Goal: Use online tool/utility: Utilize a website feature to perform a specific function

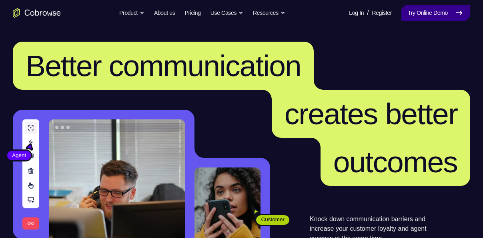
click at [433, 10] on link "Try Online Demo" at bounding box center [435, 13] width 69 height 16
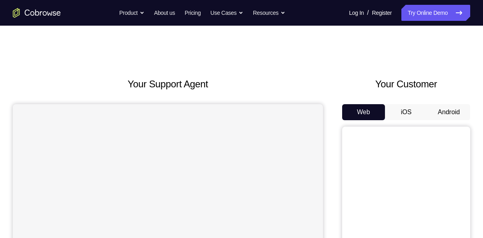
click at [432, 111] on button "Android" at bounding box center [448, 112] width 43 height 16
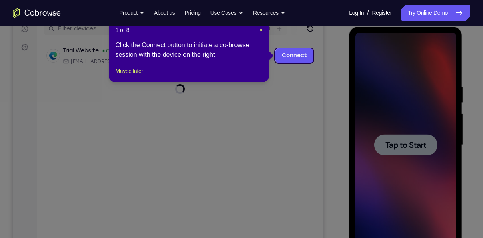
scroll to position [148, 0]
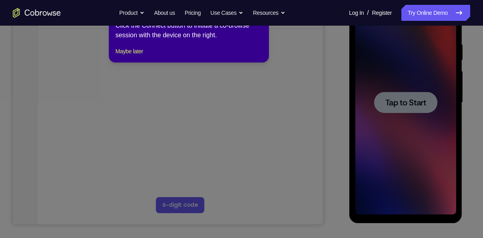
click at [392, 98] on icon at bounding box center [244, 119] width 489 height 238
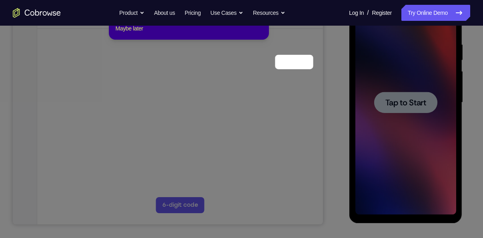
scroll to position [90, 0]
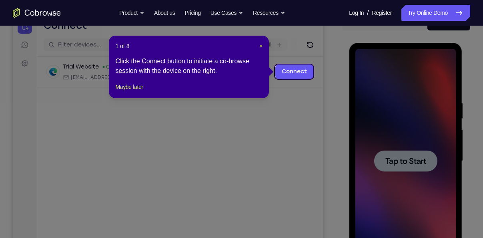
click at [260, 44] on span "×" at bounding box center [260, 46] width 3 height 6
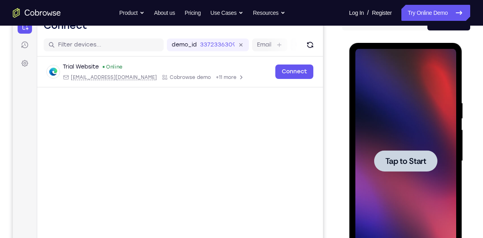
click at [404, 129] on div at bounding box center [405, 161] width 101 height 224
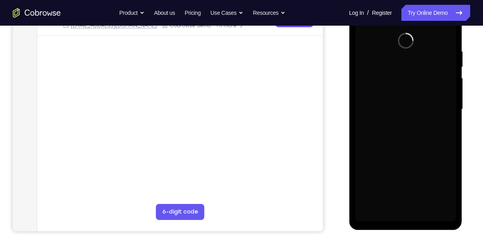
scroll to position [145, 0]
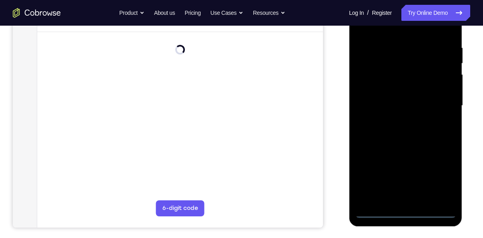
click at [407, 210] on div at bounding box center [405, 106] width 101 height 224
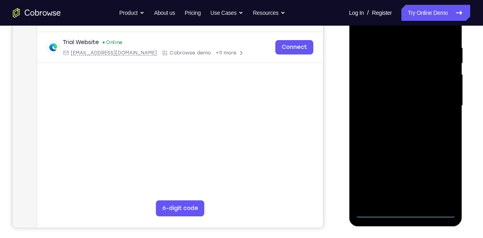
click at [407, 210] on div at bounding box center [405, 106] width 101 height 224
click at [438, 175] on div at bounding box center [405, 106] width 101 height 224
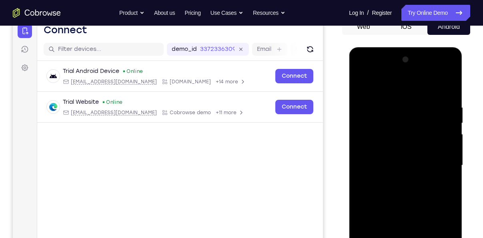
scroll to position [85, 0]
click at [373, 74] on div at bounding box center [405, 166] width 101 height 224
click at [375, 144] on div at bounding box center [405, 166] width 101 height 224
click at [388, 166] on div at bounding box center [405, 166] width 101 height 224
click at [371, 154] on div at bounding box center [405, 166] width 101 height 224
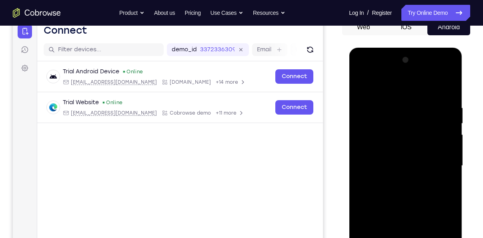
click at [377, 173] on div at bounding box center [405, 166] width 101 height 224
click at [439, 71] on div at bounding box center [405, 166] width 101 height 224
click at [399, 90] on div at bounding box center [405, 166] width 101 height 224
click at [436, 162] on div at bounding box center [405, 166] width 101 height 224
click at [396, 179] on div at bounding box center [405, 166] width 101 height 224
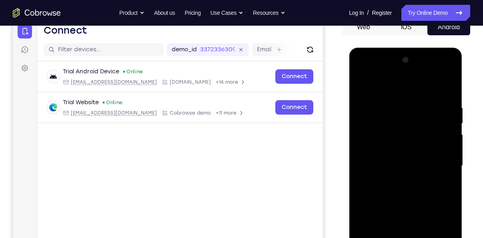
click at [439, 72] on div at bounding box center [405, 166] width 101 height 224
click at [398, 104] on div at bounding box center [405, 166] width 101 height 224
click at [399, 212] on div at bounding box center [405, 166] width 101 height 224
click at [394, 144] on div at bounding box center [405, 166] width 101 height 224
drag, startPoint x: 397, startPoint y: 174, endPoint x: 394, endPoint y: 122, distance: 51.7
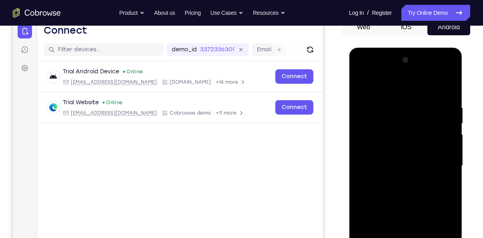
click at [394, 122] on div at bounding box center [405, 166] width 101 height 224
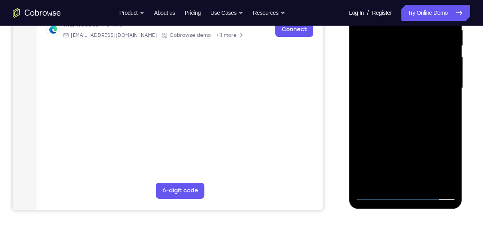
scroll to position [164, 0]
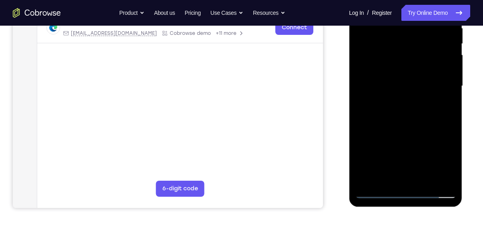
click at [391, 173] on div at bounding box center [405, 86] width 101 height 224
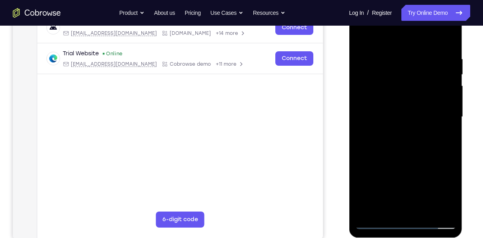
scroll to position [134, 0]
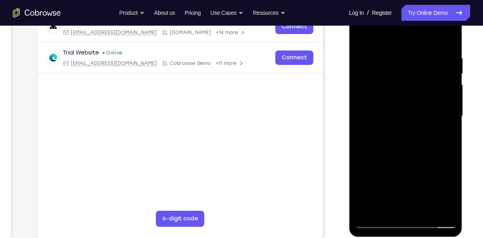
click at [377, 106] on div at bounding box center [405, 116] width 101 height 224
click at [373, 134] on div at bounding box center [405, 116] width 101 height 224
click at [401, 192] on div at bounding box center [405, 116] width 101 height 224
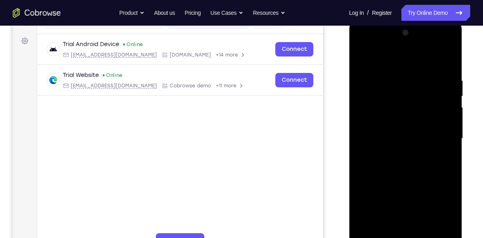
scroll to position [111, 0]
click at [439, 44] on div at bounding box center [405, 139] width 101 height 224
click at [400, 60] on div at bounding box center [405, 139] width 101 height 224
click at [396, 128] on div at bounding box center [405, 139] width 101 height 224
click at [384, 120] on div at bounding box center [405, 139] width 101 height 224
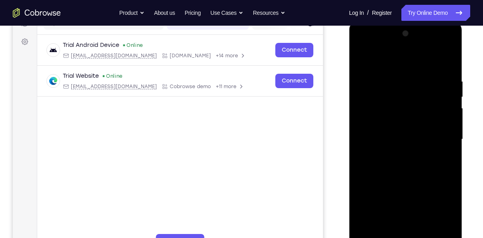
click at [395, 138] on div at bounding box center [405, 139] width 101 height 224
click at [404, 160] on div at bounding box center [405, 139] width 101 height 224
click at [401, 178] on div at bounding box center [405, 139] width 101 height 224
click at [405, 130] on div at bounding box center [405, 139] width 101 height 224
click at [408, 114] on div at bounding box center [405, 139] width 101 height 224
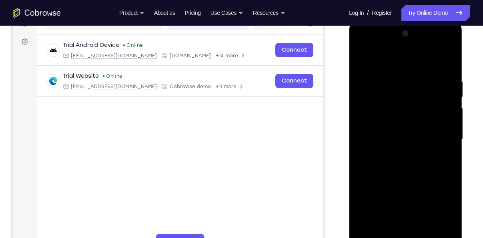
click at [392, 96] on div at bounding box center [405, 139] width 101 height 224
click at [413, 157] on div at bounding box center [405, 139] width 101 height 224
click at [435, 101] on div at bounding box center [405, 139] width 101 height 224
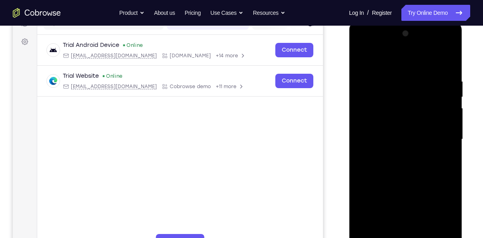
click at [435, 101] on div at bounding box center [405, 139] width 101 height 224
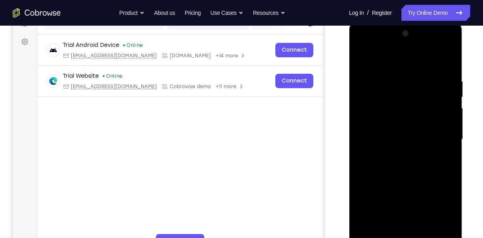
click at [435, 101] on div at bounding box center [405, 139] width 101 height 224
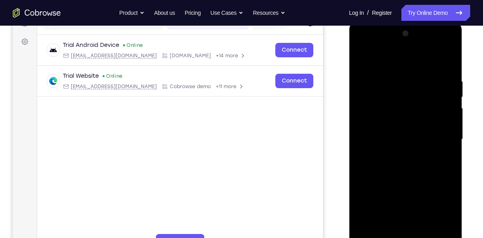
click at [435, 101] on div at bounding box center [405, 139] width 101 height 224
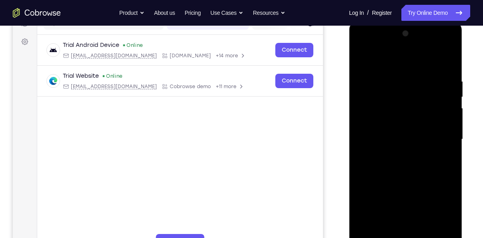
click at [435, 101] on div at bounding box center [405, 139] width 101 height 224
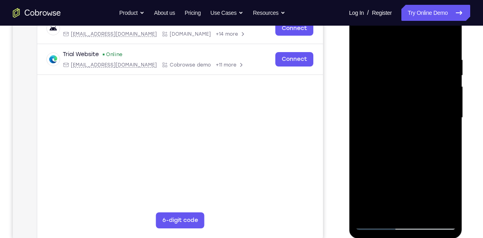
click at [403, 80] on div at bounding box center [405, 118] width 101 height 224
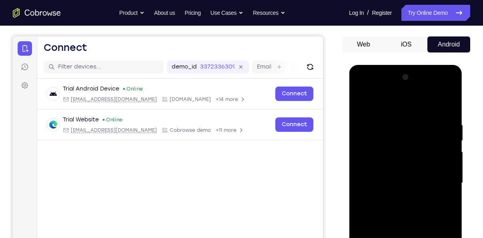
scroll to position [66, 0]
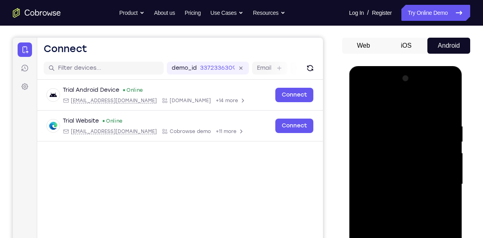
click at [440, 91] on div at bounding box center [405, 184] width 101 height 224
click at [410, 123] on div at bounding box center [405, 184] width 101 height 224
click at [402, 168] on div at bounding box center [405, 184] width 101 height 224
click at [451, 105] on div at bounding box center [405, 184] width 101 height 224
drag, startPoint x: 429, startPoint y: 168, endPoint x: 369, endPoint y: 170, distance: 60.0
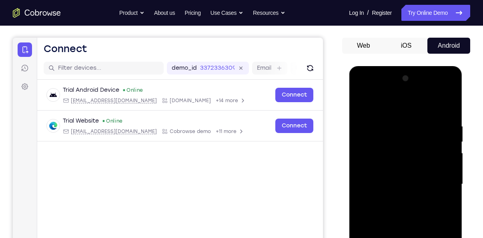
click at [369, 170] on div at bounding box center [405, 184] width 101 height 224
drag, startPoint x: 437, startPoint y: 162, endPoint x: 373, endPoint y: 171, distance: 65.4
click at [373, 171] on div at bounding box center [405, 184] width 101 height 224
drag, startPoint x: 417, startPoint y: 206, endPoint x: 411, endPoint y: 122, distance: 84.2
click at [411, 122] on div at bounding box center [405, 184] width 101 height 224
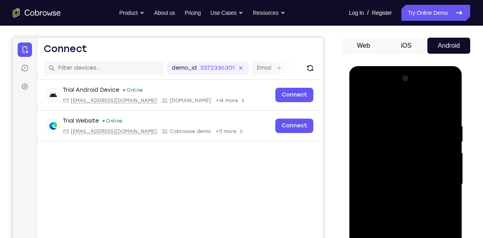
drag, startPoint x: 421, startPoint y: 188, endPoint x: 421, endPoint y: 160, distance: 27.6
click at [421, 160] on div at bounding box center [405, 184] width 101 height 224
drag, startPoint x: 421, startPoint y: 215, endPoint x: 421, endPoint y: 114, distance: 100.4
click at [421, 114] on div at bounding box center [405, 184] width 101 height 224
drag, startPoint x: 422, startPoint y: 194, endPoint x: 416, endPoint y: 103, distance: 90.6
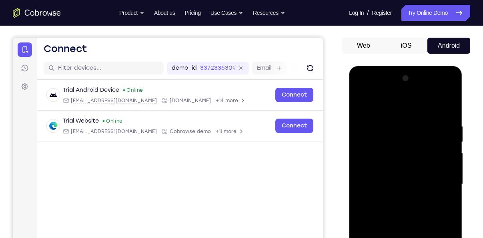
click at [416, 103] on div at bounding box center [405, 184] width 101 height 224
drag, startPoint x: 408, startPoint y: 192, endPoint x: 403, endPoint y: 100, distance: 92.2
click at [403, 100] on div at bounding box center [405, 184] width 101 height 224
drag, startPoint x: 405, startPoint y: 149, endPoint x: 403, endPoint y: 82, distance: 67.3
click at [403, 82] on div at bounding box center [405, 184] width 101 height 224
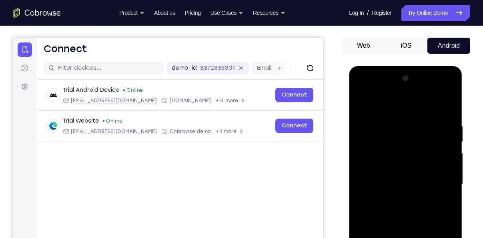
drag, startPoint x: 405, startPoint y: 212, endPoint x: 405, endPoint y: 121, distance: 90.4
click at [405, 121] on div at bounding box center [405, 184] width 101 height 224
drag, startPoint x: 415, startPoint y: 214, endPoint x: 410, endPoint y: 114, distance: 99.7
click at [410, 114] on div at bounding box center [405, 184] width 101 height 224
drag, startPoint x: 412, startPoint y: 170, endPoint x: 405, endPoint y: 96, distance: 74.3
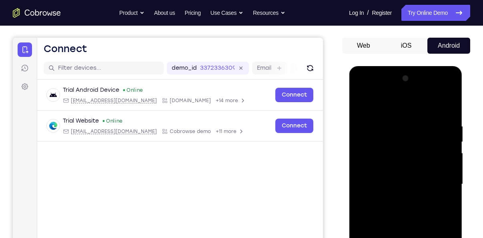
click at [405, 96] on div at bounding box center [405, 184] width 101 height 224
drag, startPoint x: 406, startPoint y: 214, endPoint x: 401, endPoint y: 98, distance: 116.5
click at [401, 98] on div at bounding box center [405, 184] width 101 height 224
drag, startPoint x: 411, startPoint y: 194, endPoint x: 409, endPoint y: 155, distance: 39.7
click at [409, 155] on div at bounding box center [405, 184] width 101 height 224
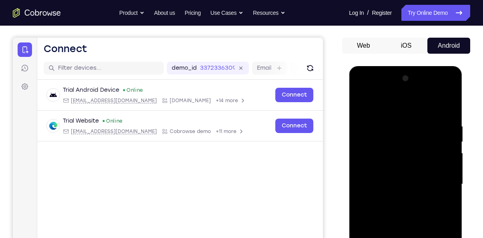
drag, startPoint x: 409, startPoint y: 210, endPoint x: 411, endPoint y: 109, distance: 100.4
click at [411, 109] on div at bounding box center [405, 184] width 101 height 224
drag, startPoint x: 420, startPoint y: 178, endPoint x: 415, endPoint y: 124, distance: 55.1
click at [415, 124] on div at bounding box center [405, 184] width 101 height 224
drag, startPoint x: 412, startPoint y: 207, endPoint x: 406, endPoint y: 106, distance: 100.6
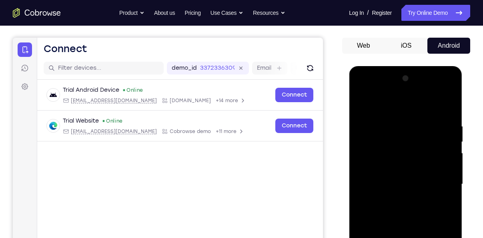
click at [406, 106] on div at bounding box center [405, 184] width 101 height 224
drag, startPoint x: 418, startPoint y: 200, endPoint x: 409, endPoint y: 100, distance: 100.4
click at [409, 100] on div at bounding box center [405, 184] width 101 height 224
drag, startPoint x: 419, startPoint y: 206, endPoint x: 423, endPoint y: 179, distance: 27.4
click at [423, 179] on div at bounding box center [405, 184] width 101 height 224
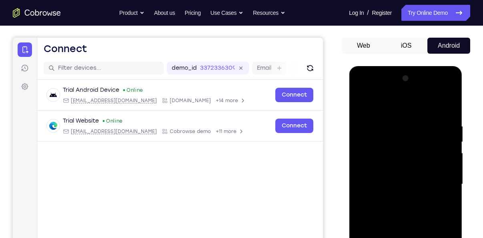
drag, startPoint x: 413, startPoint y: 215, endPoint x: 413, endPoint y: 203, distance: 12.0
click at [413, 203] on div at bounding box center [405, 184] width 101 height 224
drag, startPoint x: 407, startPoint y: 222, endPoint x: 397, endPoint y: 122, distance: 100.1
click at [397, 122] on div at bounding box center [405, 184] width 101 height 224
drag, startPoint x: 396, startPoint y: 223, endPoint x: 401, endPoint y: 116, distance: 106.9
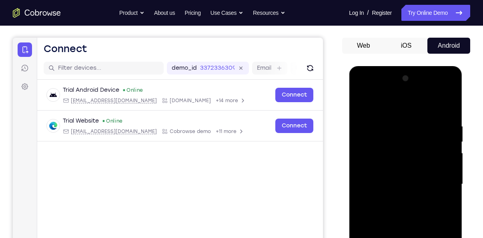
click at [401, 116] on div at bounding box center [405, 184] width 101 height 224
drag, startPoint x: 403, startPoint y: 177, endPoint x: 403, endPoint y: 117, distance: 59.6
click at [403, 117] on div at bounding box center [405, 184] width 101 height 224
drag, startPoint x: 408, startPoint y: 182, endPoint x: 414, endPoint y: 116, distance: 66.3
click at [414, 116] on div at bounding box center [405, 184] width 101 height 224
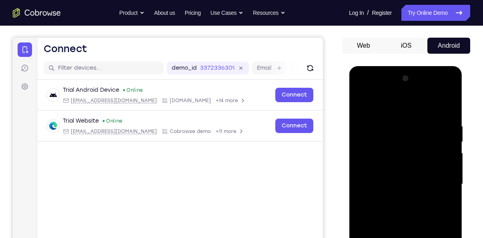
drag, startPoint x: 408, startPoint y: 167, endPoint x: 411, endPoint y: 90, distance: 76.9
click at [411, 90] on div at bounding box center [405, 184] width 101 height 224
drag, startPoint x: 412, startPoint y: 166, endPoint x: 415, endPoint y: 89, distance: 76.9
click at [415, 89] on div at bounding box center [405, 184] width 101 height 224
drag, startPoint x: 407, startPoint y: 183, endPoint x: 413, endPoint y: 116, distance: 67.5
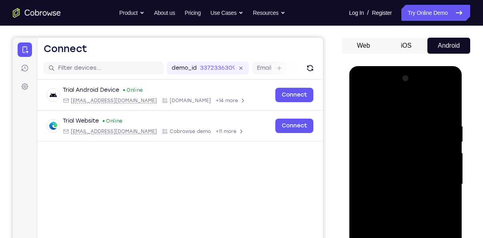
click at [413, 116] on div at bounding box center [405, 184] width 101 height 224
drag, startPoint x: 424, startPoint y: 187, endPoint x: 435, endPoint y: 89, distance: 99.1
click at [435, 89] on div at bounding box center [405, 184] width 101 height 224
drag, startPoint x: 424, startPoint y: 185, endPoint x: 417, endPoint y: 80, distance: 105.0
click at [417, 80] on div at bounding box center [405, 184] width 101 height 224
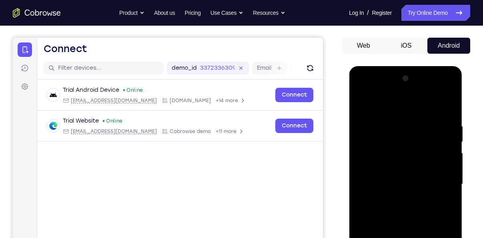
drag, startPoint x: 414, startPoint y: 195, endPoint x: 407, endPoint y: 123, distance: 72.4
click at [407, 123] on div at bounding box center [405, 184] width 101 height 224
drag, startPoint x: 396, startPoint y: 200, endPoint x: 397, endPoint y: 161, distance: 39.2
click at [397, 161] on div at bounding box center [405, 184] width 101 height 224
drag, startPoint x: 404, startPoint y: 214, endPoint x: 407, endPoint y: 178, distance: 36.9
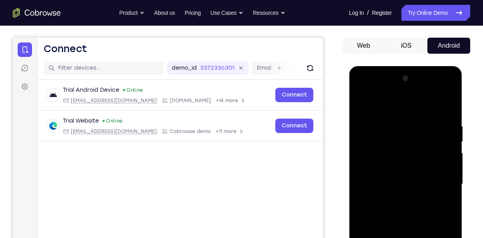
click at [407, 178] on div at bounding box center [405, 184] width 101 height 224
drag, startPoint x: 402, startPoint y: 200, endPoint x: 403, endPoint y: 152, distance: 48.0
click at [403, 152] on div at bounding box center [405, 184] width 101 height 224
drag, startPoint x: 401, startPoint y: 177, endPoint x: 400, endPoint y: 100, distance: 76.8
click at [400, 100] on div at bounding box center [405, 184] width 101 height 224
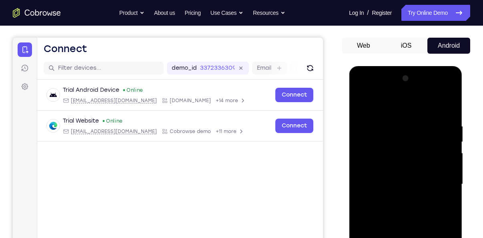
drag, startPoint x: 410, startPoint y: 186, endPoint x: 418, endPoint y: 100, distance: 86.0
click at [418, 100] on div at bounding box center [405, 184] width 101 height 224
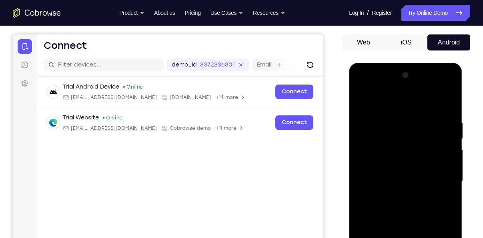
scroll to position [70, 0]
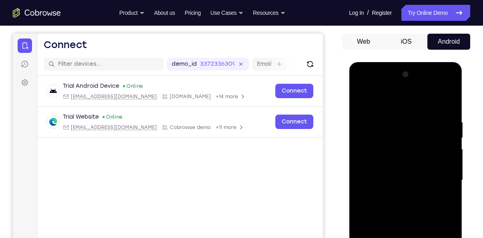
drag, startPoint x: 403, startPoint y: 164, endPoint x: 398, endPoint y: 110, distance: 54.3
click at [398, 110] on div at bounding box center [405, 180] width 101 height 224
drag, startPoint x: 424, startPoint y: 182, endPoint x: 425, endPoint y: 130, distance: 52.4
click at [425, 130] on div at bounding box center [405, 180] width 101 height 224
drag, startPoint x: 420, startPoint y: 181, endPoint x: 422, endPoint y: 92, distance: 88.5
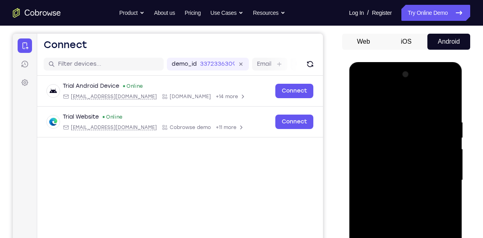
click at [422, 92] on div at bounding box center [405, 180] width 101 height 224
drag, startPoint x: 404, startPoint y: 182, endPoint x: 411, endPoint y: 105, distance: 77.6
click at [411, 105] on div at bounding box center [405, 180] width 101 height 224
drag, startPoint x: 408, startPoint y: 146, endPoint x: 420, endPoint y: 96, distance: 51.7
click at [420, 96] on div at bounding box center [405, 180] width 101 height 224
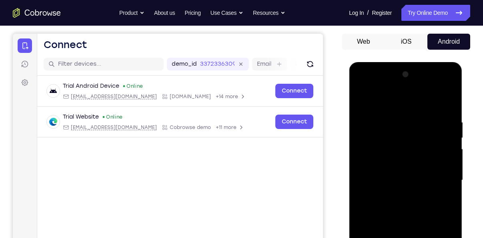
click at [423, 62] on div at bounding box center [405, 62] width 113 height 0
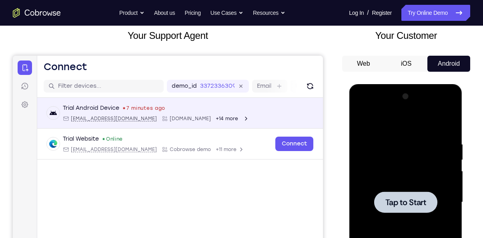
scroll to position [48, 0]
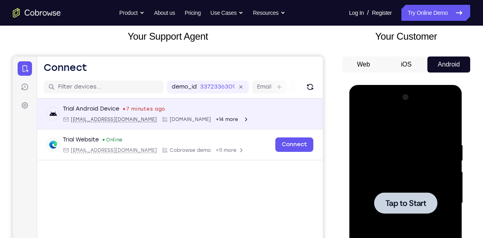
click at [206, 115] on div "Trial Android Device 7 minutes ago android@example.com Cobrowse.io +14 more" at bounding box center [156, 114] width 186 height 18
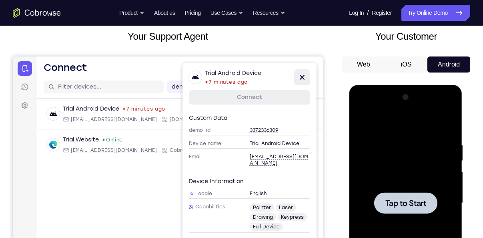
click at [304, 78] on icon at bounding box center [302, 77] width 10 height 10
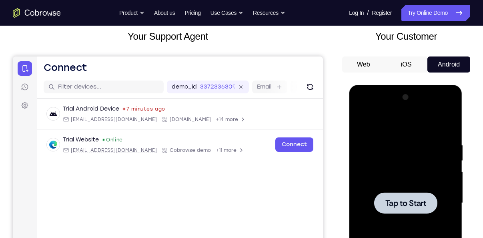
scroll to position [0, 0]
